Goal: Information Seeking & Learning: Find specific fact

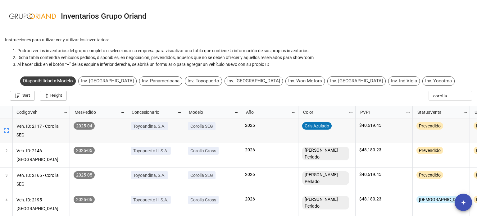
scroll to position [107, 473]
click at [222, 80] on div "Inv. Toyopuerto" at bounding box center [203, 80] width 37 height 9
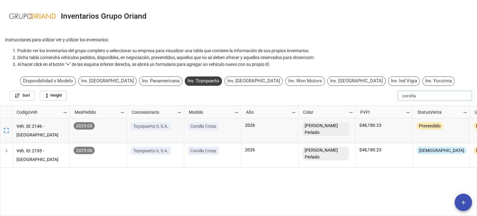
click at [460, 97] on input "corolla" at bounding box center [434, 96] width 75 height 10
click at [419, 53] on li "Podrán ver los inventarios del grupo completo o seleccionar su empresa para vis…" at bounding box center [244, 50] width 455 height 7
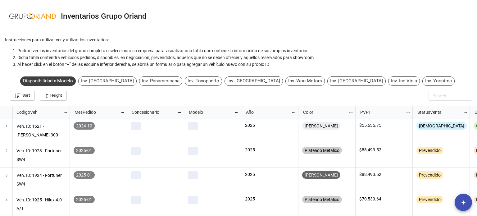
scroll to position [107, 473]
